Goal: Navigation & Orientation: Find specific page/section

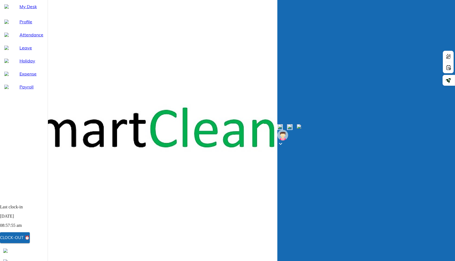
drag, startPoint x: 0, startPoint y: 0, endPoint x: 30, endPoint y: 238, distance: 239.5
click at [30, 238] on div "Clock-out ⏰" at bounding box center [15, 237] width 30 height 7
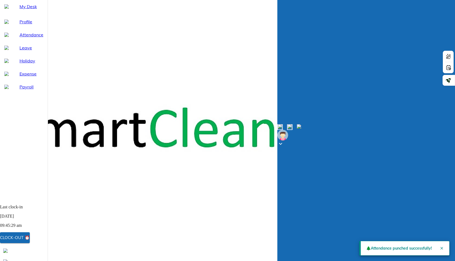
click at [20, 28] on div "Profile" at bounding box center [24, 21] width 48 height 13
click at [20, 13] on div "My Desk" at bounding box center [24, 6] width 48 height 13
